Goal: Task Accomplishment & Management: Manage account settings

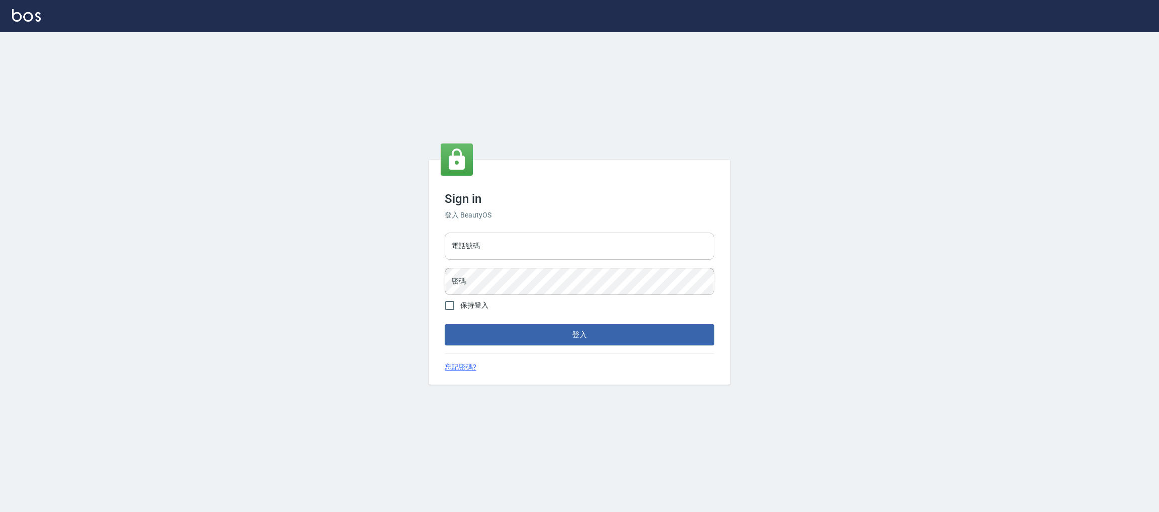
click at [509, 255] on input "電話號碼" at bounding box center [580, 245] width 270 height 27
type input "0981921116"
click at [445, 324] on button "登入" at bounding box center [580, 334] width 270 height 21
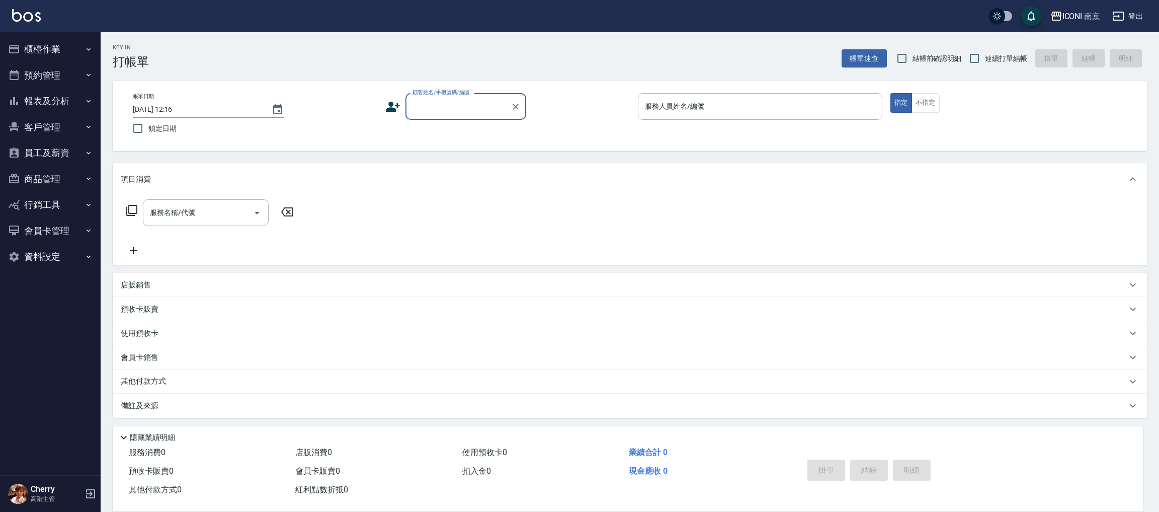
click at [55, 124] on button "客戶管理" at bounding box center [50, 127] width 93 height 26
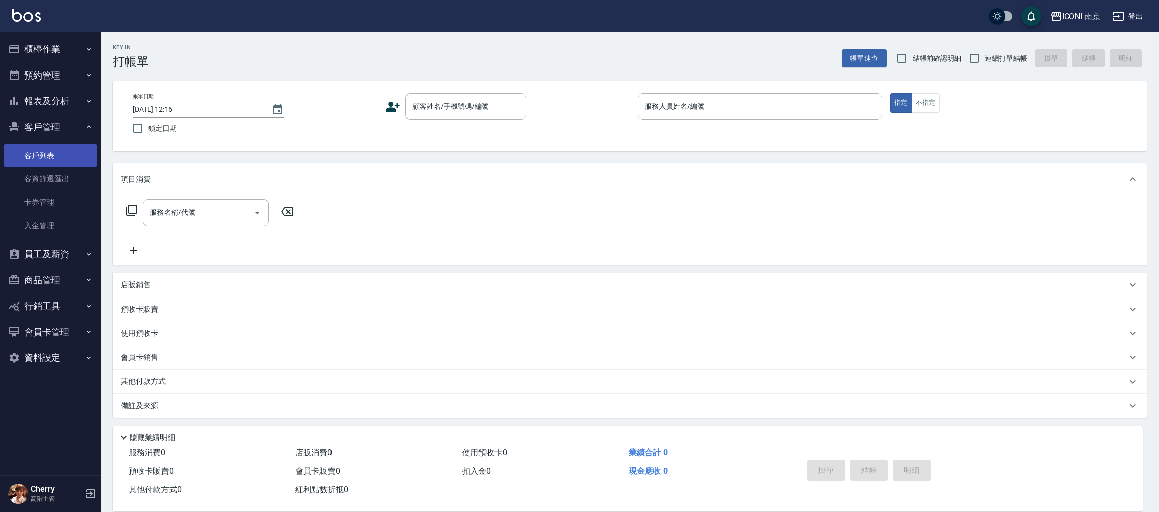
click at [37, 155] on link "客戶列表" at bounding box center [50, 155] width 93 height 23
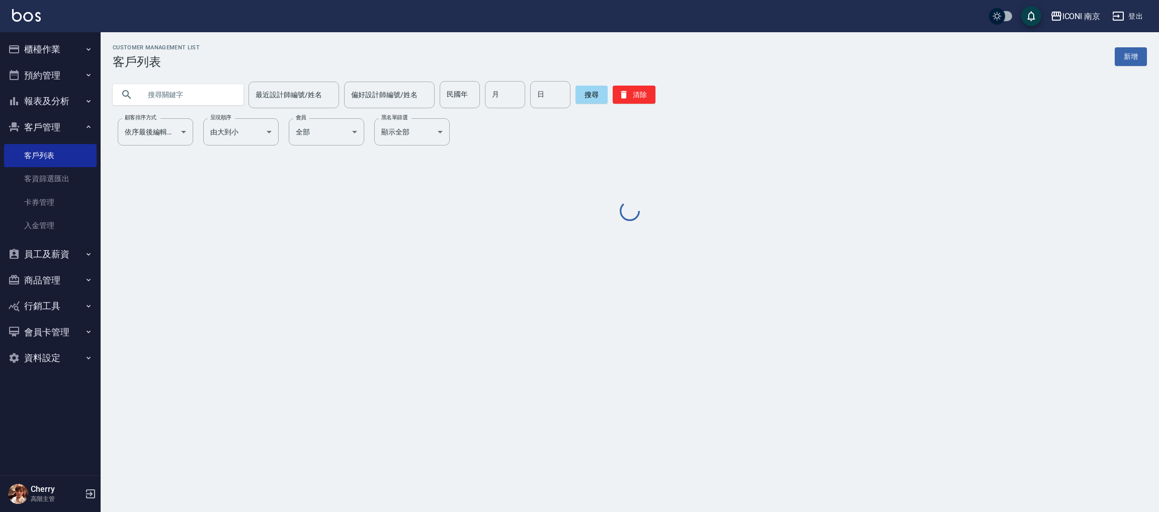
click at [232, 79] on div "最近設計師編號/姓名 最近設計師編號/姓名 偏好設計師編號/姓名 偏好設計師編號/姓名 民國年 民國年 月 月 日 日 搜尋 清除" at bounding box center [624, 88] width 1046 height 39
click at [216, 90] on input "text" at bounding box center [188, 94] width 95 height 27
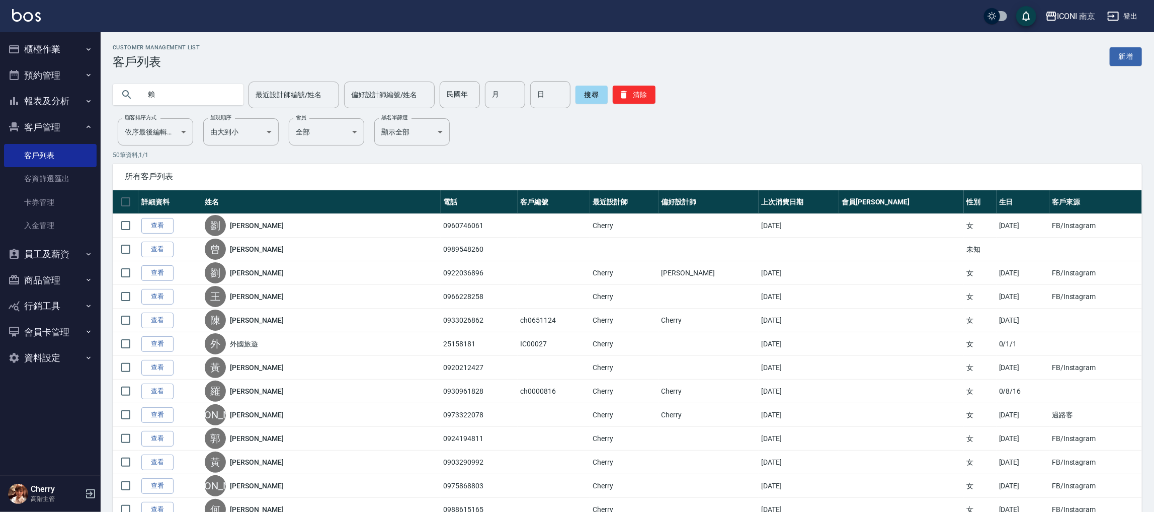
type input "賴"
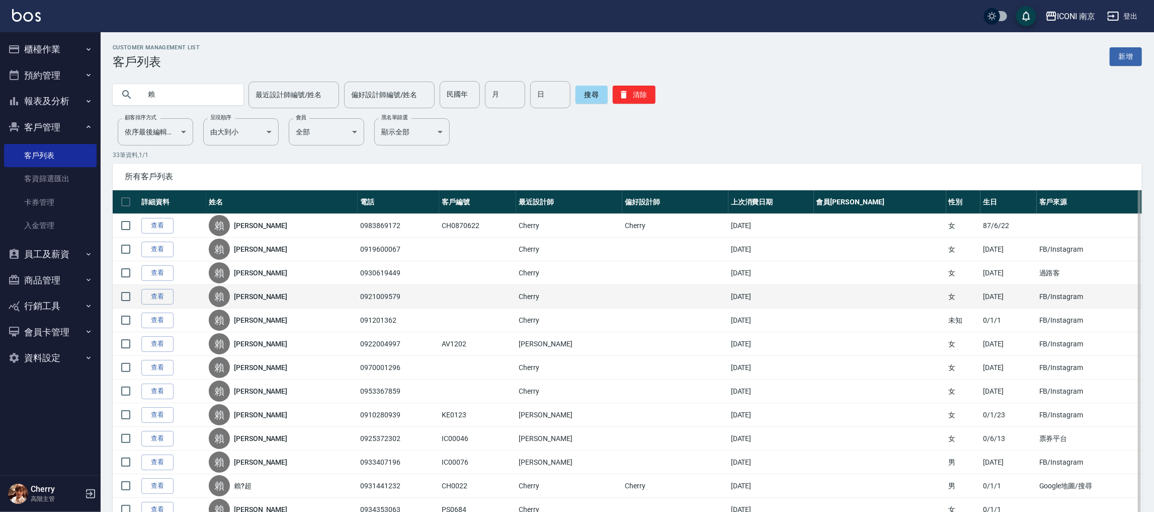
click at [176, 296] on td "查看" at bounding box center [172, 297] width 67 height 24
click at [172, 296] on link "查看" at bounding box center [157, 297] width 32 height 16
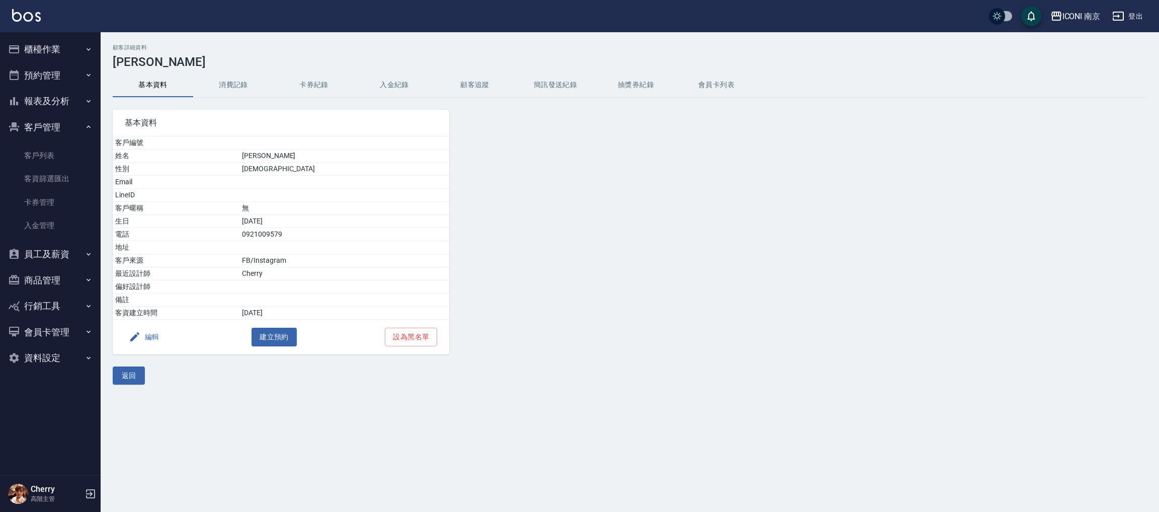
click at [224, 83] on button "消費記錄" at bounding box center [233, 85] width 80 height 24
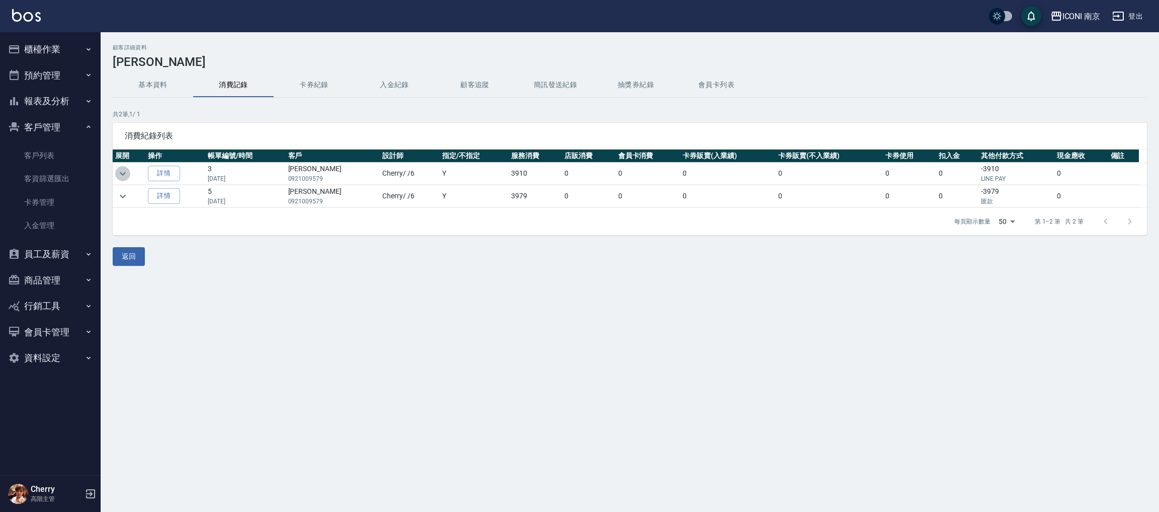
click at [120, 166] on button "expand row" at bounding box center [122, 173] width 15 height 15
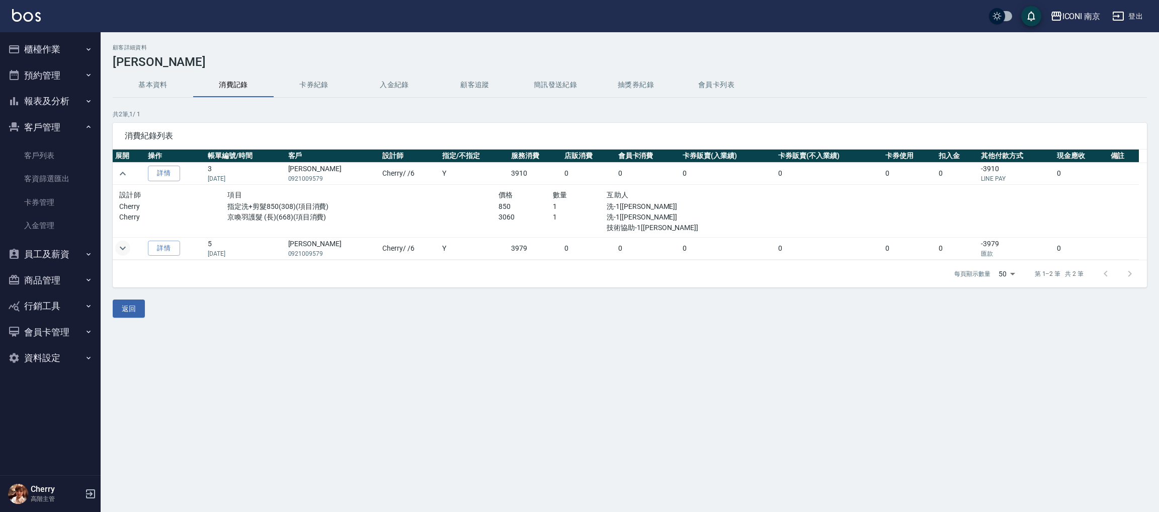
click at [123, 251] on icon "expand row" at bounding box center [123, 248] width 12 height 12
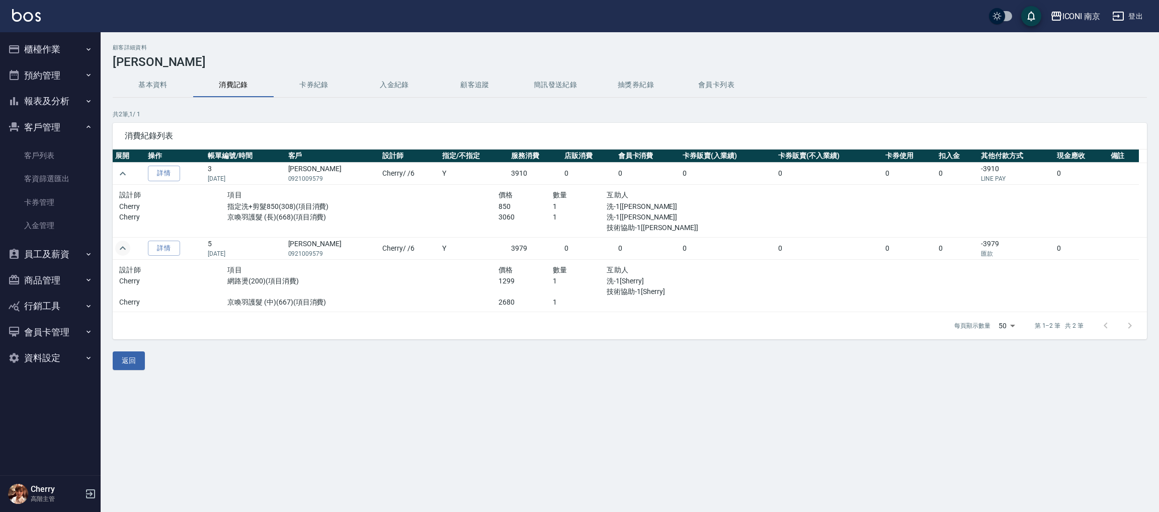
click at [115, 240] on button "expand row" at bounding box center [122, 247] width 15 height 15
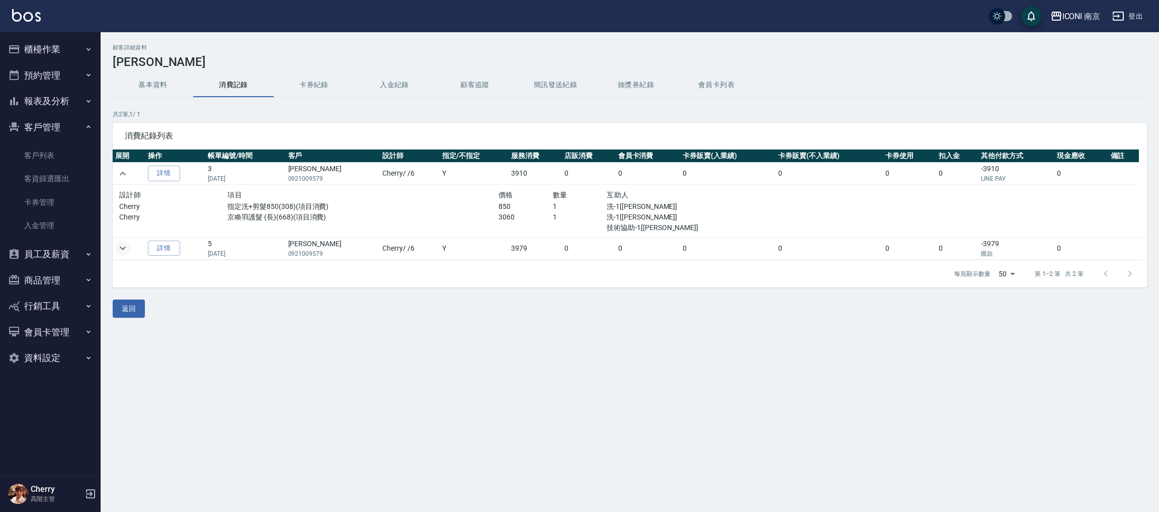
click at [116, 253] on td at bounding box center [129, 248] width 33 height 22
click at [125, 247] on icon "expand row" at bounding box center [123, 248] width 6 height 4
